Goal: Information Seeking & Learning: Learn about a topic

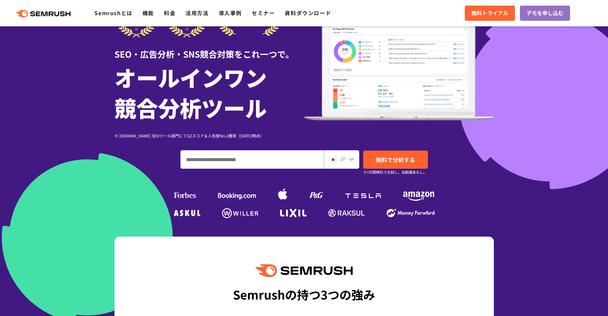
scroll to position [66, 0]
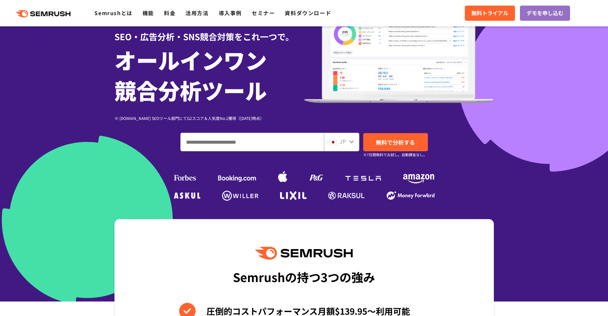
click at [202, 142] on input "ドメイン、キーワードまたはURLを入力してください" at bounding box center [252, 142] width 143 height 18
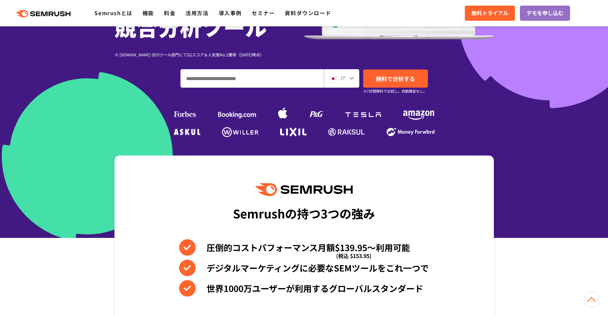
scroll to position [33, 0]
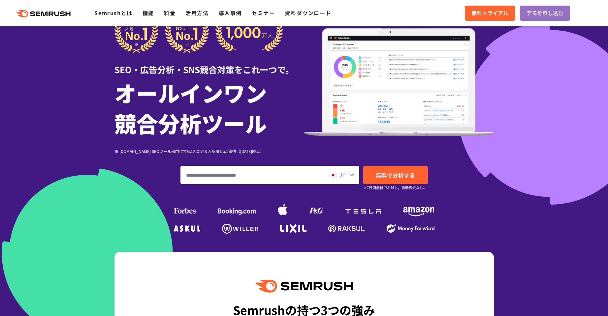
click at [214, 173] on input "ドメイン、キーワードまたはURLを入力してください" at bounding box center [252, 175] width 143 height 18
type input "*"
type input "********"
click at [406, 181] on link "無料で分析する" at bounding box center [395, 175] width 65 height 18
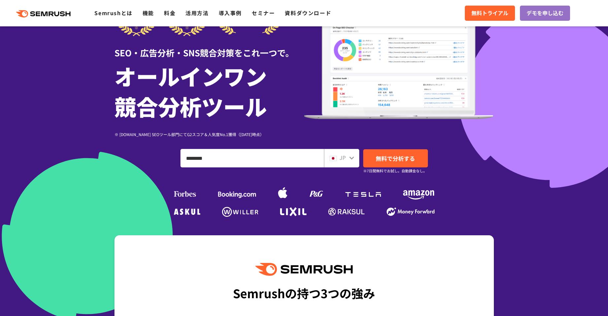
scroll to position [66, 0]
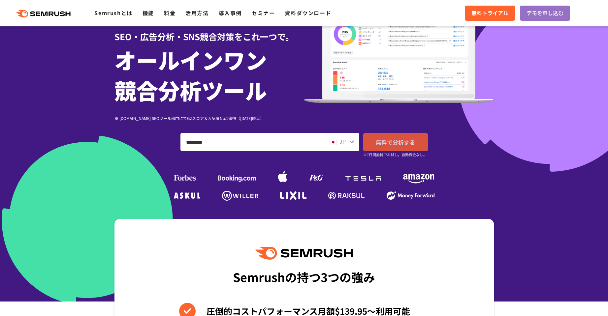
click at [399, 141] on span "無料で分析する" at bounding box center [395, 142] width 39 height 8
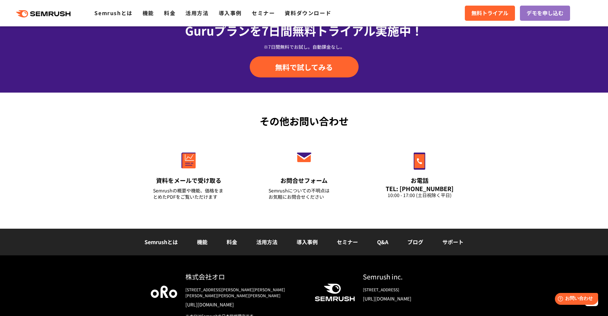
scroll to position [2292, 0]
